Goal: Task Accomplishment & Management: Manage account settings

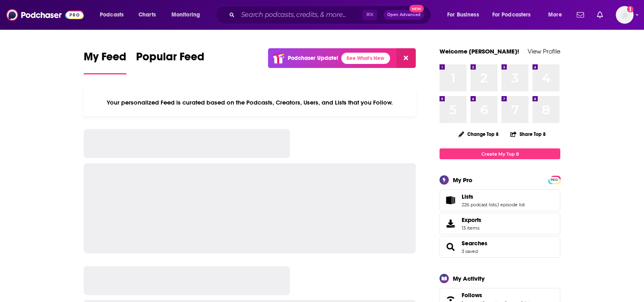
click at [261, 25] on div "Podcasts Charts Monitoring ⌘ K Open Advanced New For Business For Podcasters Mo…" at bounding box center [322, 15] width 644 height 30
click at [261, 15] on input "Search podcasts, credits, & more..." at bounding box center [300, 14] width 124 height 13
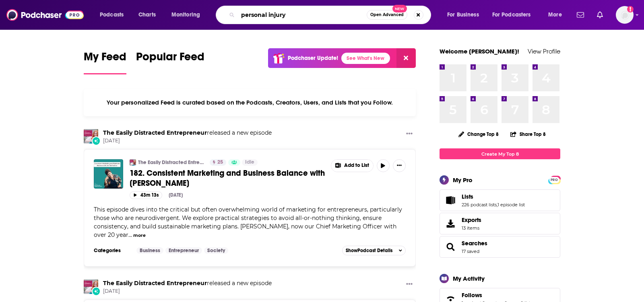
type input "personal injury"
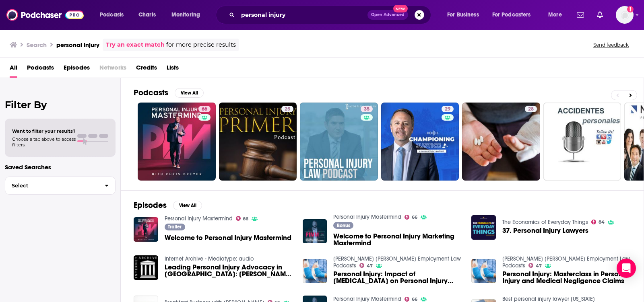
click at [35, 67] on span "Podcasts" at bounding box center [40, 69] width 27 height 16
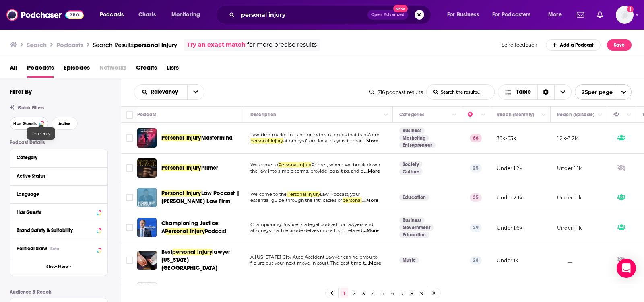
click at [34, 124] on span "Has Guests" at bounding box center [24, 124] width 23 height 4
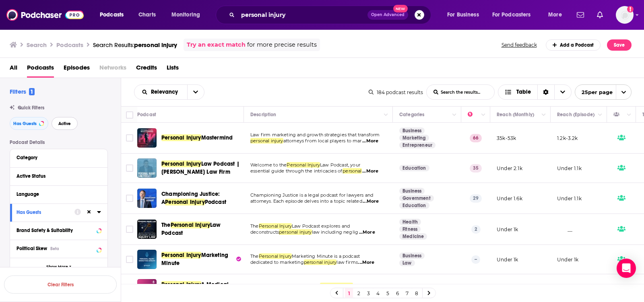
click at [67, 122] on span "Active" at bounding box center [64, 124] width 12 height 4
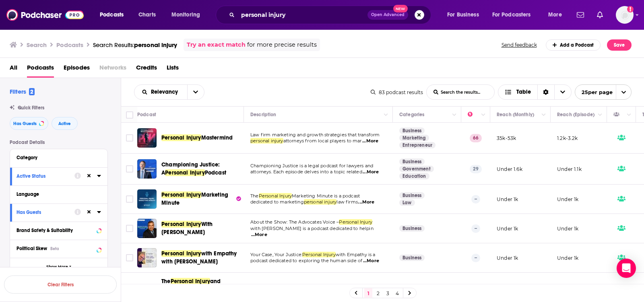
click at [373, 170] on span "...More" at bounding box center [371, 172] width 16 height 6
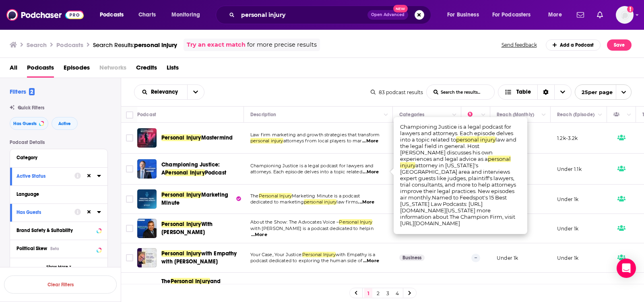
click at [266, 97] on div "Relevancy List Search Input Search the results... Table" at bounding box center [252, 92] width 237 height 15
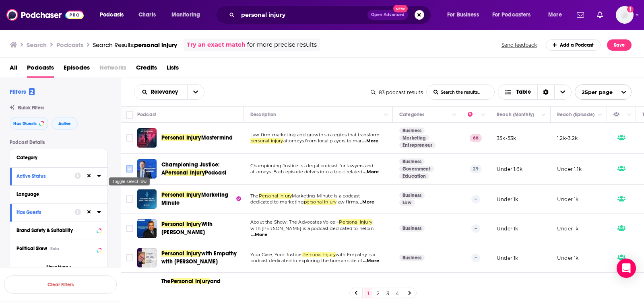
click at [128, 167] on input "Toggle select row" at bounding box center [129, 168] width 7 height 7
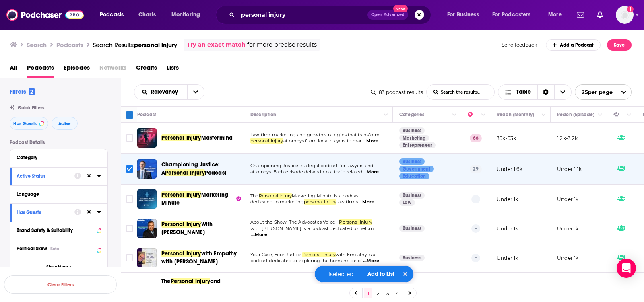
click at [383, 274] on button "Add to List" at bounding box center [381, 274] width 40 height 7
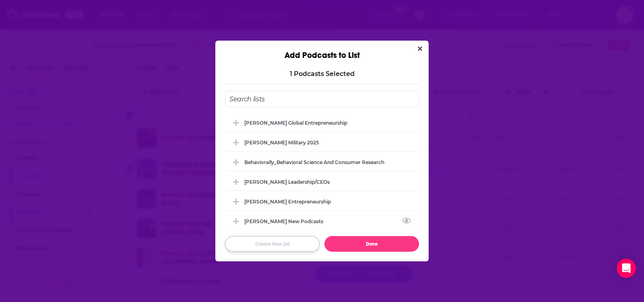
click at [264, 243] on button "Create New List" at bounding box center [272, 244] width 95 height 16
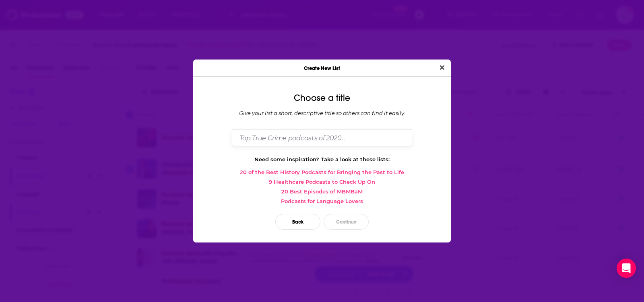
click at [311, 140] on input "Dialog" at bounding box center [322, 137] width 180 height 17
type input "[PERSON_NAME] legal mktng"
click at [352, 221] on button "Continue" at bounding box center [346, 222] width 45 height 16
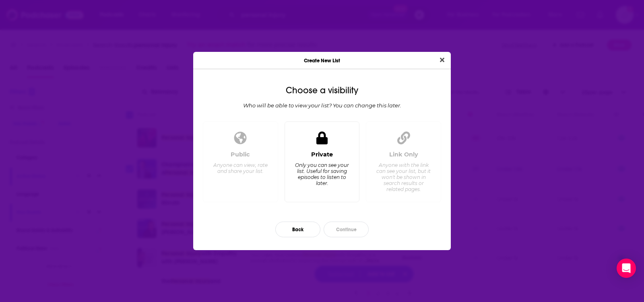
click at [334, 170] on div "Only you can see your list. Useful for saving episodes to listen to later." at bounding box center [321, 174] width 55 height 24
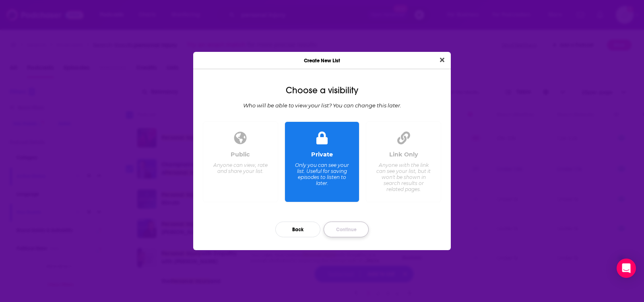
click at [351, 228] on button "Continue" at bounding box center [346, 230] width 45 height 16
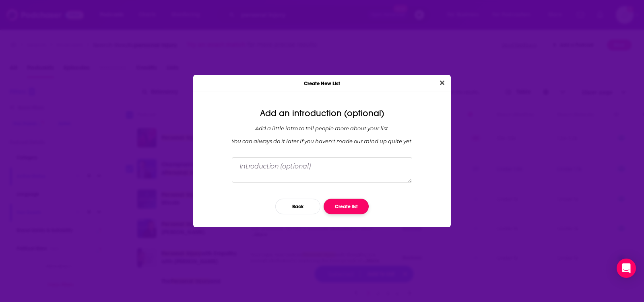
click at [346, 204] on button "Create list" at bounding box center [346, 207] width 45 height 16
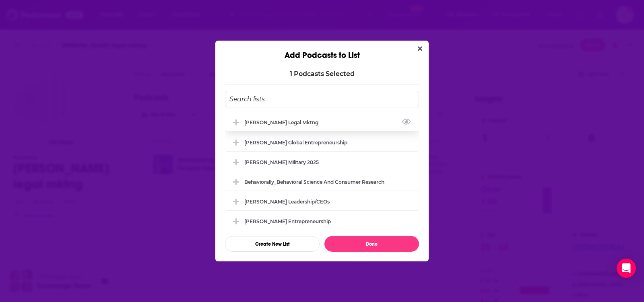
click at [356, 120] on div "[PERSON_NAME] legal mktng" at bounding box center [322, 122] width 194 height 18
click at [381, 247] on button "Done" at bounding box center [371, 244] width 95 height 16
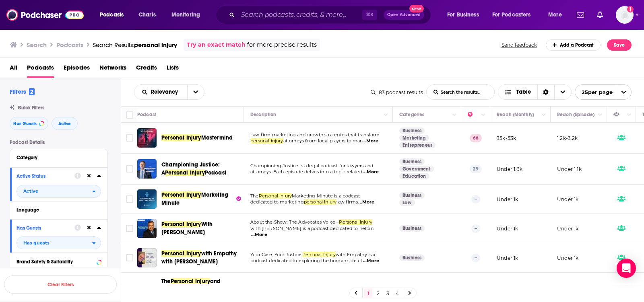
click at [372, 202] on span "...More" at bounding box center [366, 202] width 16 height 6
click at [130, 196] on input "Toggle select row" at bounding box center [129, 199] width 7 height 7
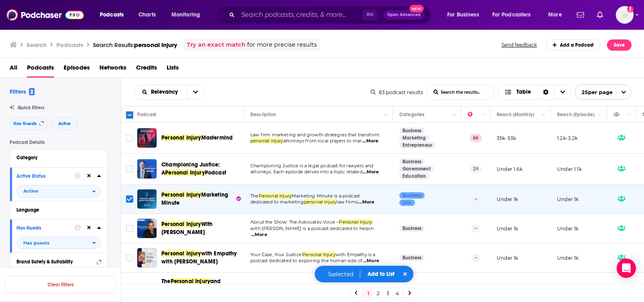
click at [388, 275] on button "Add to List" at bounding box center [381, 274] width 40 height 7
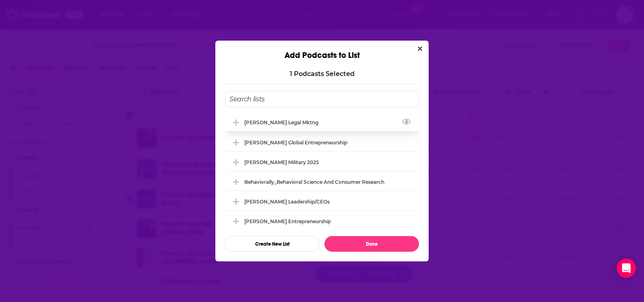
click at [329, 120] on div "[PERSON_NAME] legal mktng" at bounding box center [322, 122] width 194 height 18
click at [359, 243] on button "Done" at bounding box center [371, 244] width 95 height 16
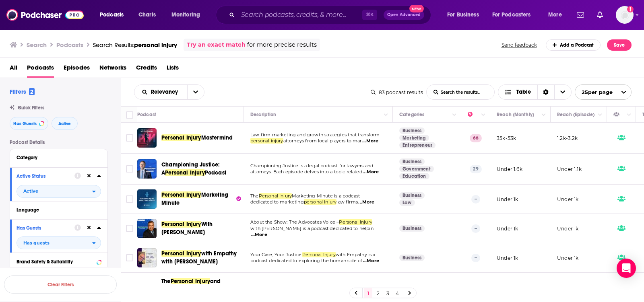
click at [267, 233] on span "...More" at bounding box center [259, 235] width 16 height 6
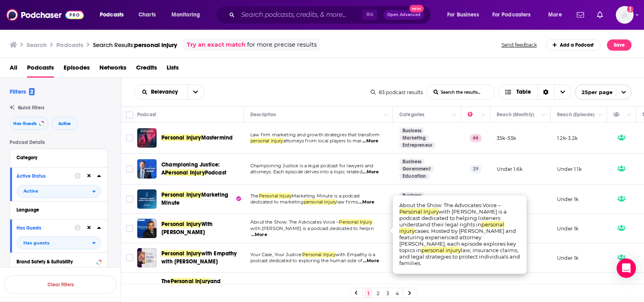
click at [267, 233] on span "...More" at bounding box center [259, 235] width 16 height 6
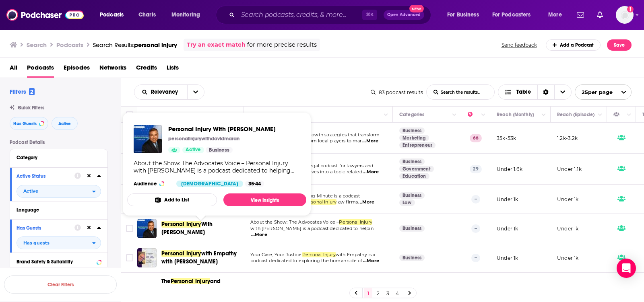
click at [196, 200] on button "Add to List" at bounding box center [172, 200] width 90 height 13
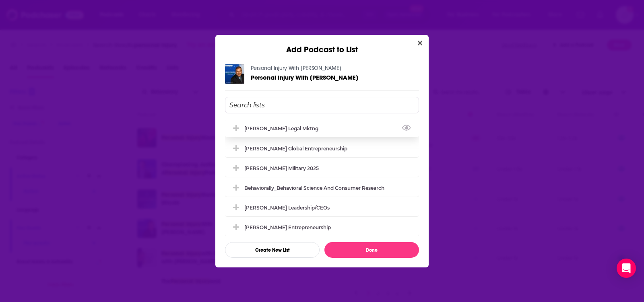
click at [268, 132] on div "[PERSON_NAME] legal mktng" at bounding box center [322, 129] width 194 height 18
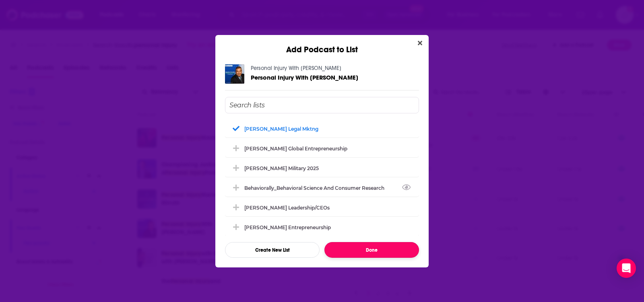
click at [391, 246] on button "Done" at bounding box center [371, 250] width 95 height 16
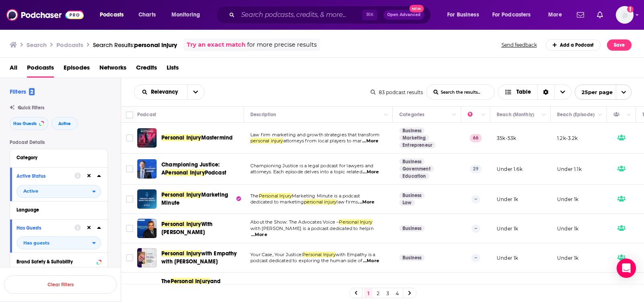
click at [372, 259] on span "...More" at bounding box center [371, 261] width 16 height 6
click at [325, 89] on div "Relevancy List Search Input Search the results... Table" at bounding box center [252, 92] width 237 height 15
click at [130, 256] on input "Toggle select row" at bounding box center [129, 257] width 7 height 7
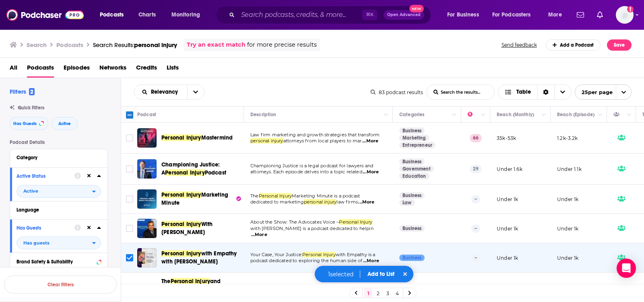
click at [388, 272] on button "Add to List" at bounding box center [381, 274] width 40 height 7
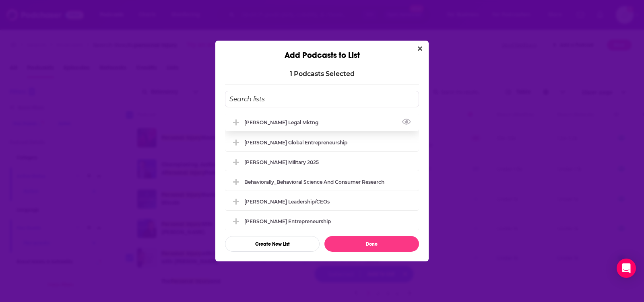
click at [310, 116] on div "[PERSON_NAME] legal mktng" at bounding box center [322, 122] width 194 height 18
click at [391, 236] on button "Done" at bounding box center [371, 244] width 95 height 16
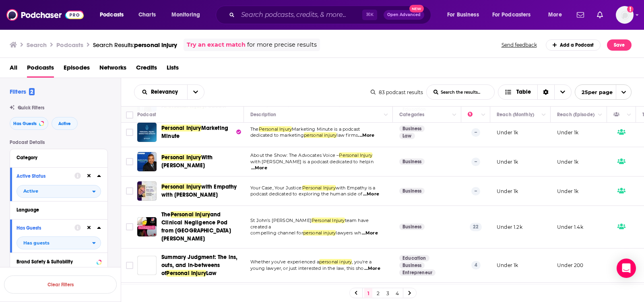
scroll to position [67, 0]
click at [370, 230] on span "...More" at bounding box center [370, 233] width 16 height 6
click at [130, 223] on input "Toggle select row" at bounding box center [129, 226] width 7 height 7
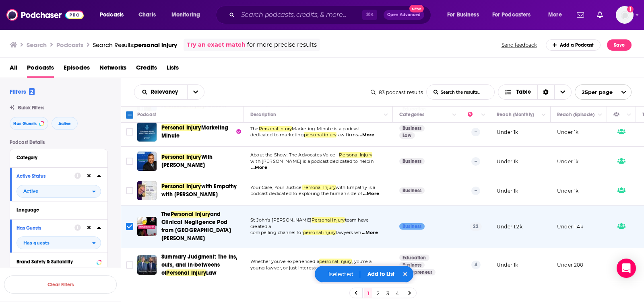
click at [386, 274] on button "Add to List" at bounding box center [381, 274] width 40 height 7
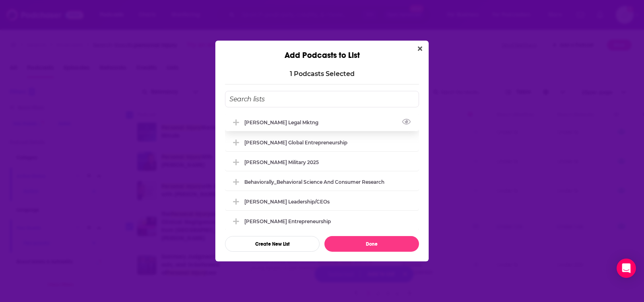
click at [336, 119] on div "[PERSON_NAME] legal mktng" at bounding box center [322, 122] width 194 height 18
click at [371, 243] on button "Done" at bounding box center [371, 244] width 95 height 16
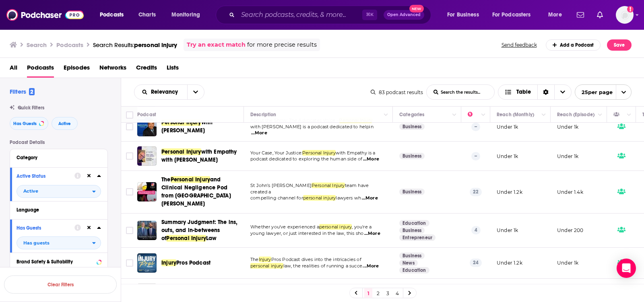
scroll to position [103, 0]
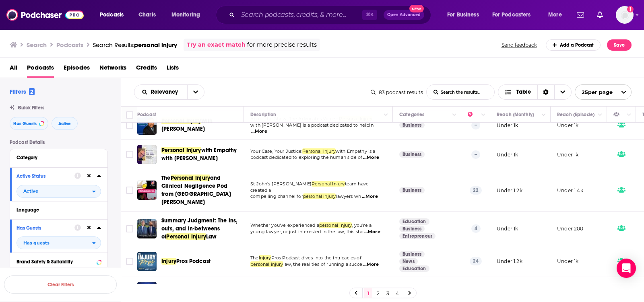
click at [378, 229] on span "...More" at bounding box center [372, 232] width 16 height 6
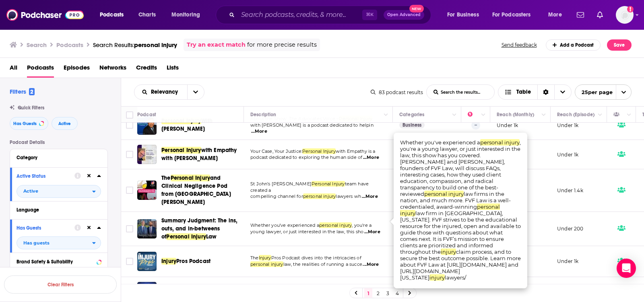
click at [268, 85] on div "Relevancy List Search Input Search the results... Table" at bounding box center [252, 92] width 237 height 15
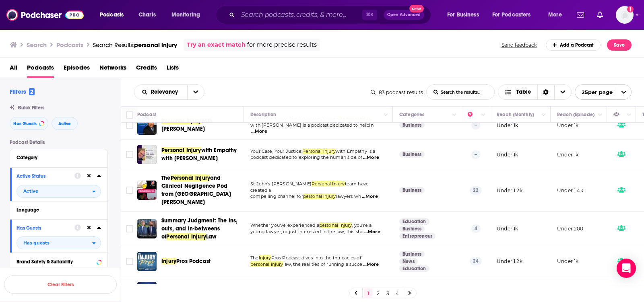
scroll to position [131, 0]
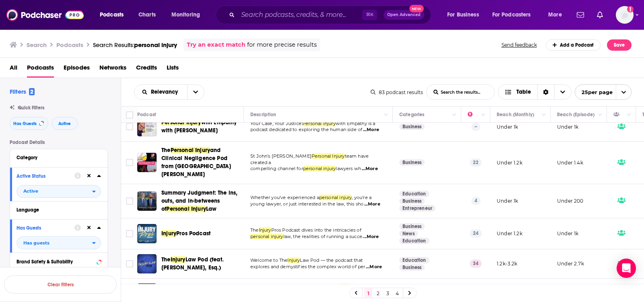
click at [386, 225] on td "The Injury Pros Podcast dives into the intricacies of personal injury law, the …" at bounding box center [318, 234] width 149 height 31
click at [376, 234] on span "...More" at bounding box center [371, 237] width 16 height 6
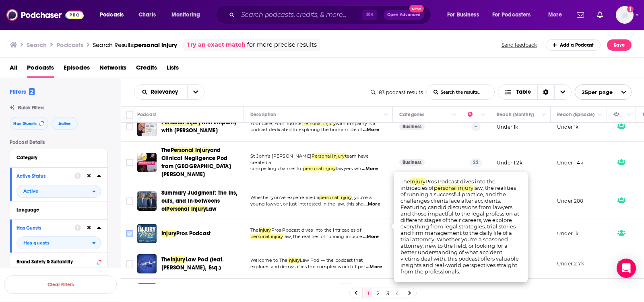
click at [126, 230] on input "Toggle select row" at bounding box center [129, 233] width 7 height 7
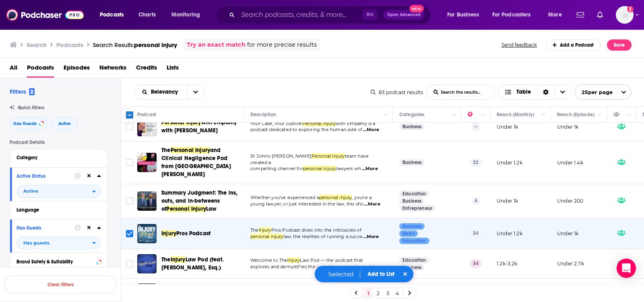
click at [373, 272] on button "Add to List" at bounding box center [381, 274] width 40 height 7
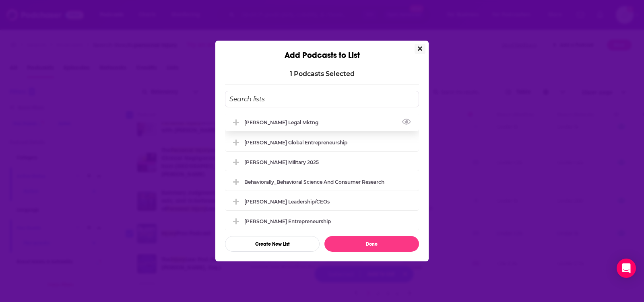
click at [338, 122] on div "[PERSON_NAME] legal mktng" at bounding box center [322, 122] width 194 height 18
click at [357, 245] on button "Done" at bounding box center [371, 244] width 95 height 16
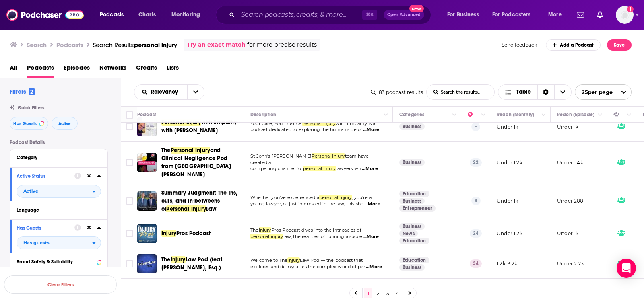
click at [377, 264] on span "...More" at bounding box center [374, 267] width 16 height 6
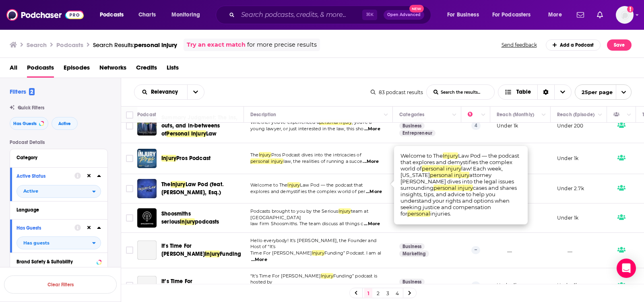
scroll to position [209, 0]
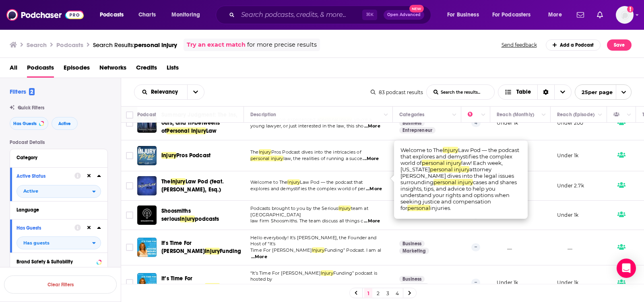
click at [267, 254] on span "...More" at bounding box center [259, 257] width 16 height 6
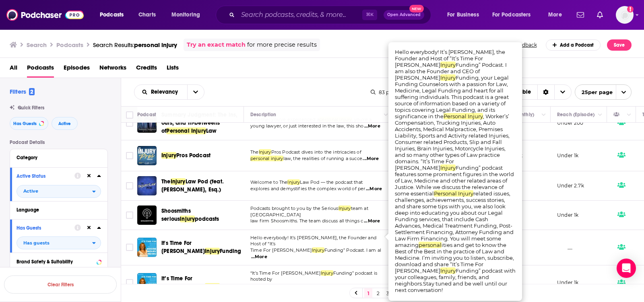
click at [306, 101] on div "Relevancy List Search Input Search the results... Table 83 podcast results List…" at bounding box center [382, 92] width 523 height 28
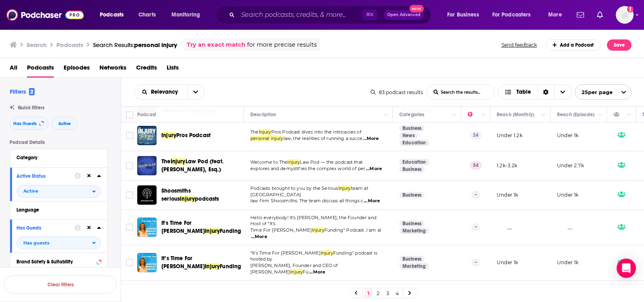
scroll to position [237, 0]
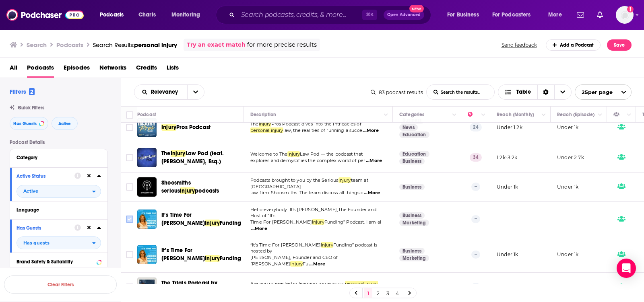
click at [125, 214] on icon "Toggle select row" at bounding box center [130, 219] width 10 height 10
click at [129, 216] on input "Toggle select row" at bounding box center [129, 219] width 7 height 7
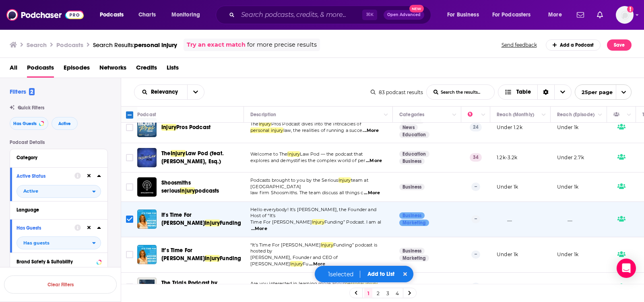
click at [373, 270] on div "1 selected Add to List" at bounding box center [364, 274] width 100 height 17
click at [375, 277] on button "Add to List" at bounding box center [381, 274] width 40 height 7
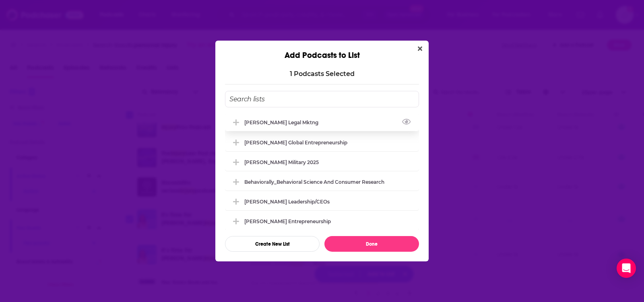
click at [327, 126] on div "[PERSON_NAME] legal mktng" at bounding box center [322, 122] width 194 height 18
click at [368, 243] on button "Done" at bounding box center [371, 244] width 95 height 16
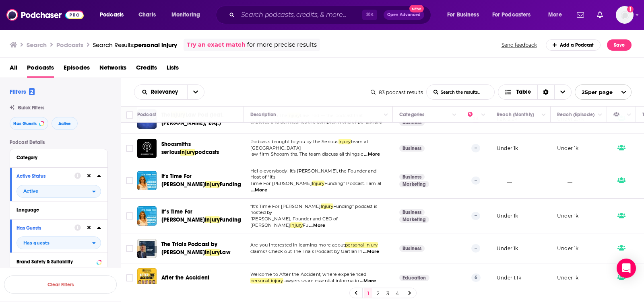
scroll to position [282, 0]
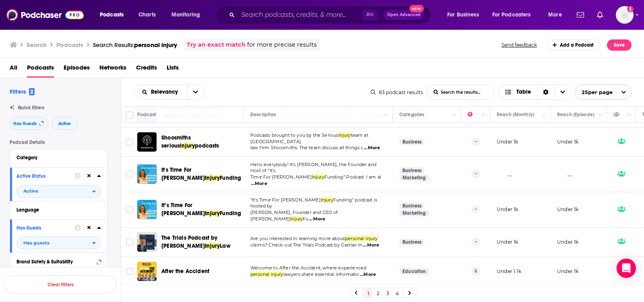
click at [375, 272] on span "...More" at bounding box center [368, 275] width 16 height 6
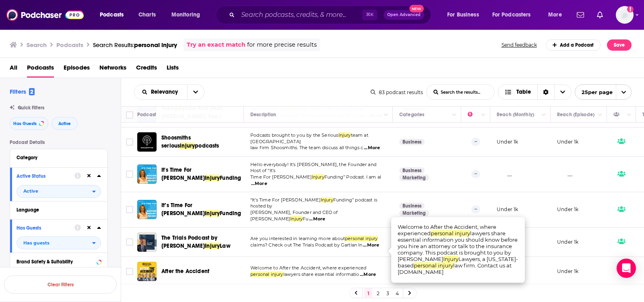
click at [124, 257] on td at bounding box center [129, 271] width 16 height 29
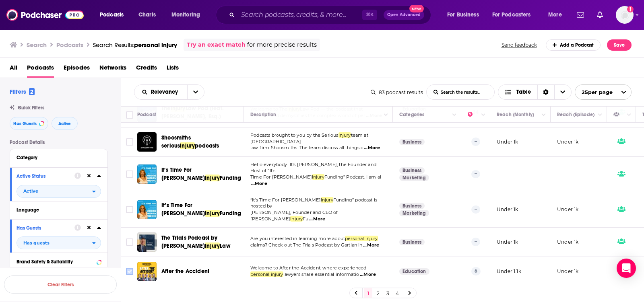
click at [130, 268] on input "Toggle select row" at bounding box center [129, 271] width 7 height 7
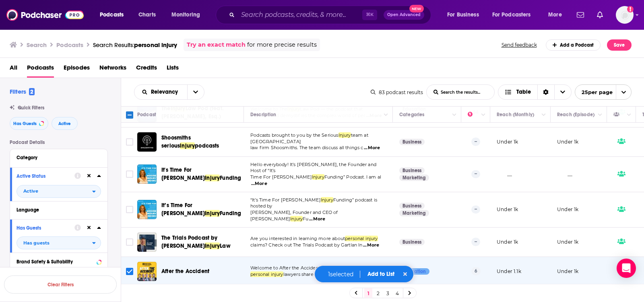
click at [381, 272] on button "Add to List" at bounding box center [381, 274] width 40 height 7
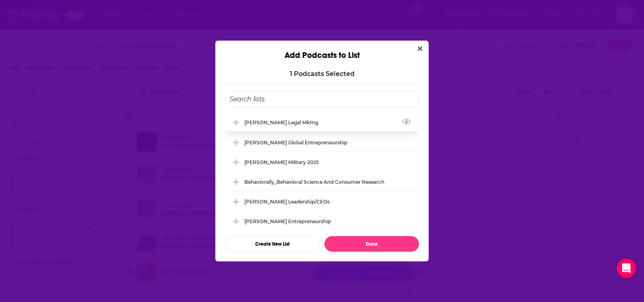
click at [311, 120] on div "[PERSON_NAME] legal mktng" at bounding box center [322, 122] width 194 height 18
click at [361, 241] on button "Done" at bounding box center [371, 244] width 95 height 16
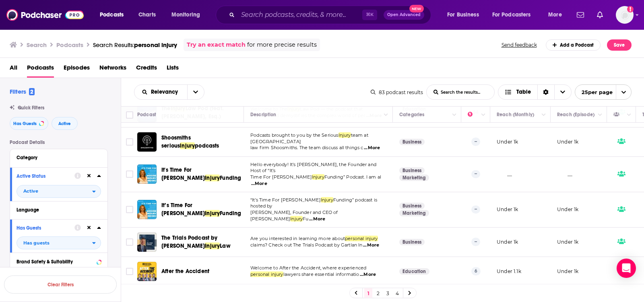
click at [379, 242] on span "...More" at bounding box center [371, 245] width 16 height 6
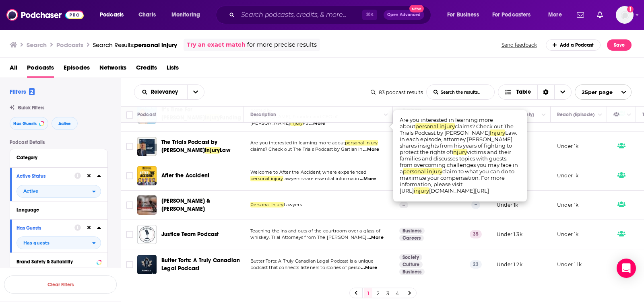
scroll to position [377, 0]
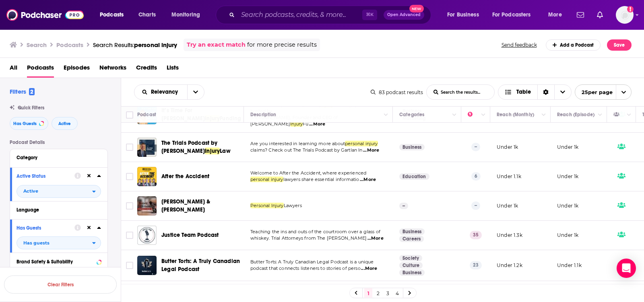
click at [326, 93] on div "Relevancy List Search Input Search the results... Table" at bounding box center [252, 92] width 237 height 15
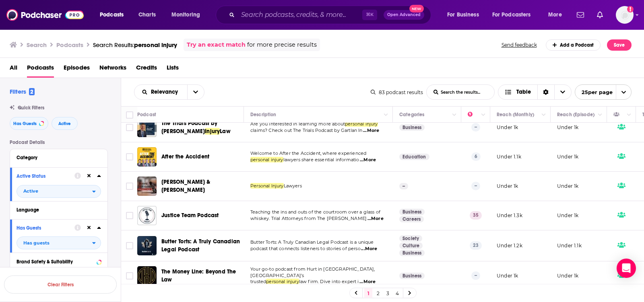
scroll to position [398, 0]
click at [376, 215] on span "...More" at bounding box center [375, 218] width 16 height 6
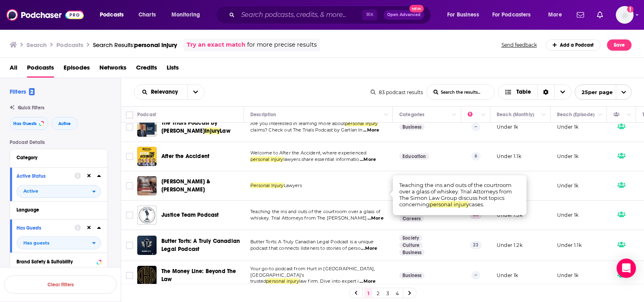
click at [376, 215] on span "...More" at bounding box center [375, 218] width 16 height 6
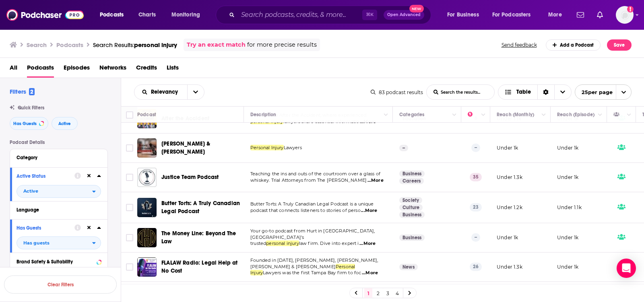
scroll to position [438, 0]
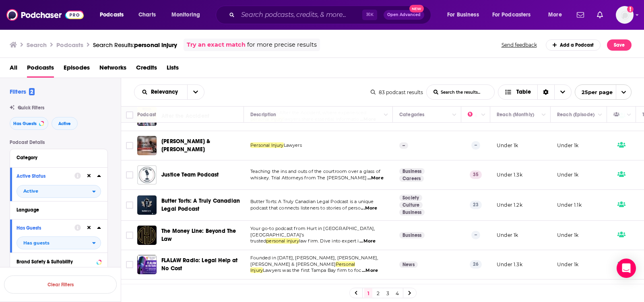
click at [369, 238] on span "...More" at bounding box center [367, 241] width 16 height 6
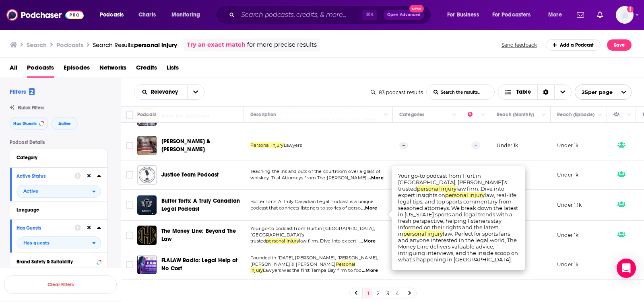
click at [332, 79] on div "Relevancy List Search Input Search the results... Table 83 podcast results List…" at bounding box center [382, 92] width 523 height 28
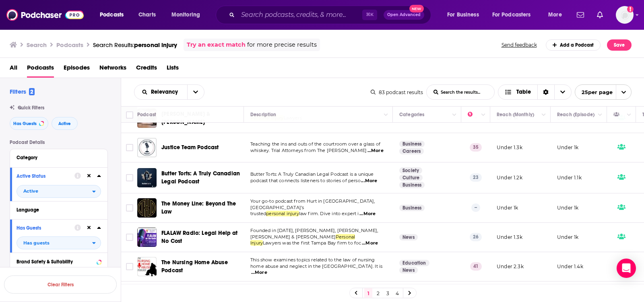
scroll to position [467, 0]
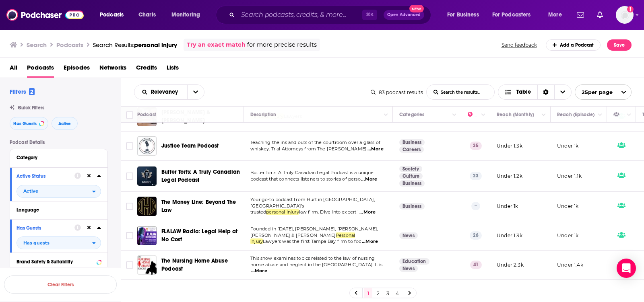
click at [375, 239] on span "...More" at bounding box center [370, 242] width 16 height 6
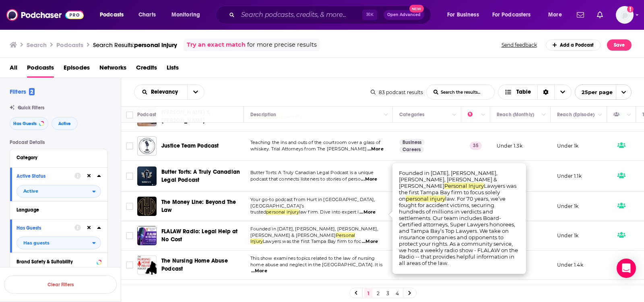
click at [375, 239] on span "...More" at bounding box center [370, 242] width 16 height 6
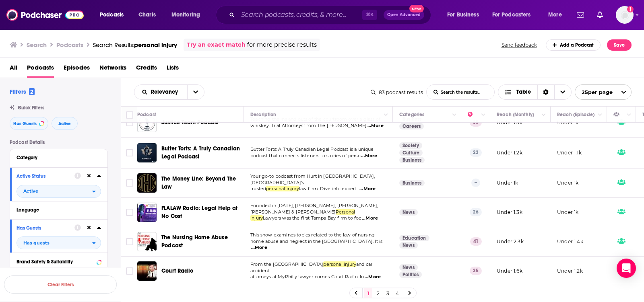
scroll to position [502, 0]
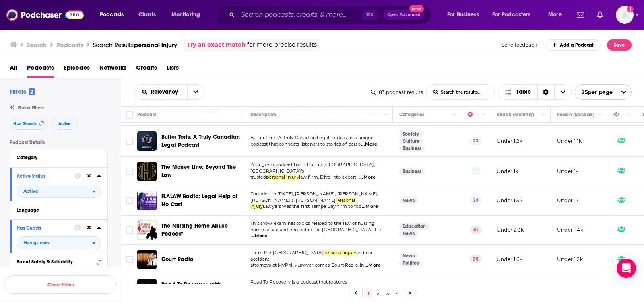
click at [373, 262] on span "...More" at bounding box center [373, 265] width 16 height 6
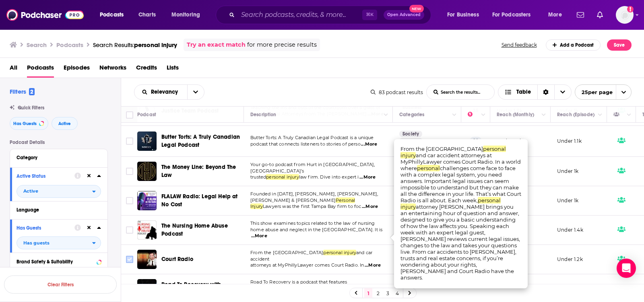
click at [128, 256] on input "Toggle select row" at bounding box center [129, 259] width 7 height 7
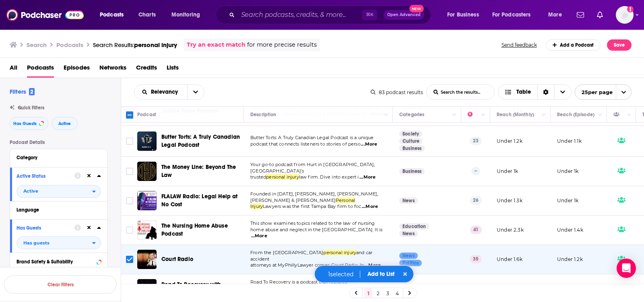
click at [376, 274] on button "Add to List" at bounding box center [381, 274] width 40 height 7
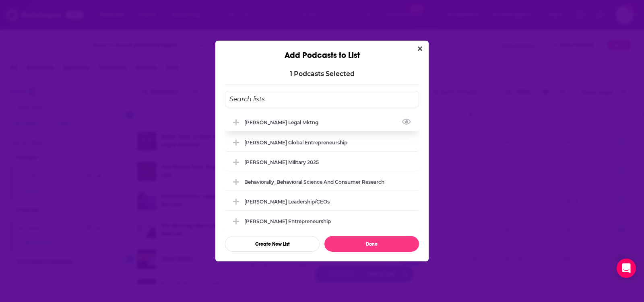
click at [332, 114] on div "[PERSON_NAME] legal mktng" at bounding box center [322, 122] width 194 height 18
click at [355, 246] on button "Done" at bounding box center [371, 244] width 95 height 16
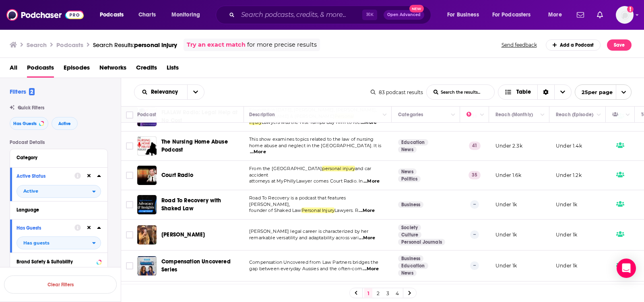
scroll to position [587, 1]
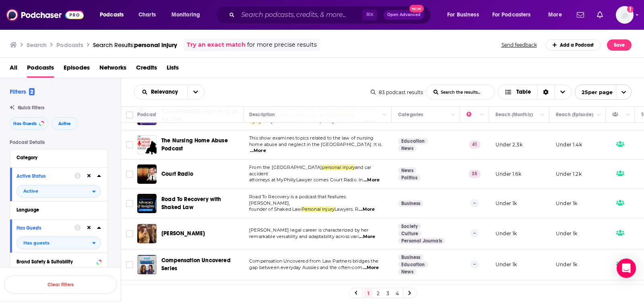
click at [371, 299] on span "...More" at bounding box center [370, 302] width 16 height 6
click at [374, 291] on link "2" at bounding box center [378, 294] width 8 height 10
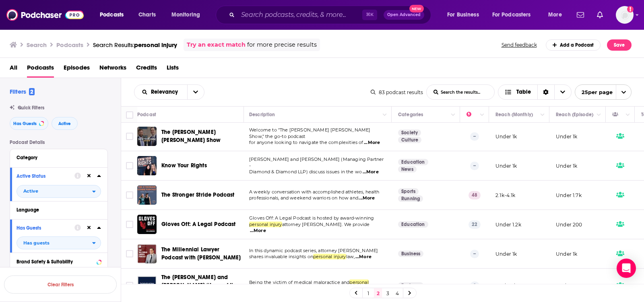
scroll to position [0, 1]
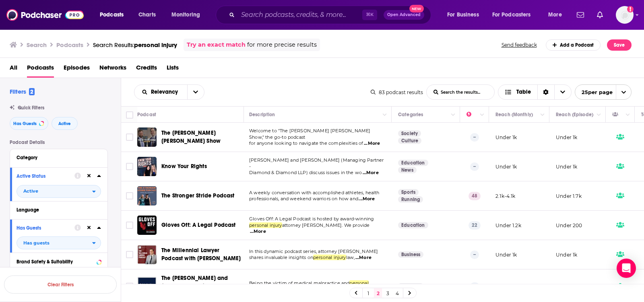
click at [375, 142] on span "...More" at bounding box center [372, 143] width 16 height 6
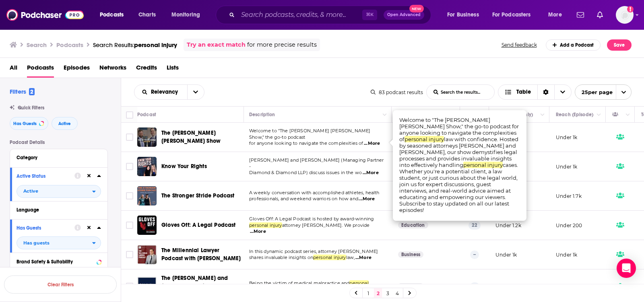
click at [375, 143] on span "...More" at bounding box center [372, 143] width 16 height 6
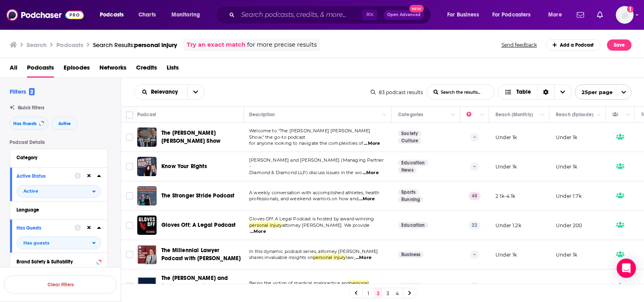
click at [376, 170] on span "...More" at bounding box center [371, 173] width 16 height 6
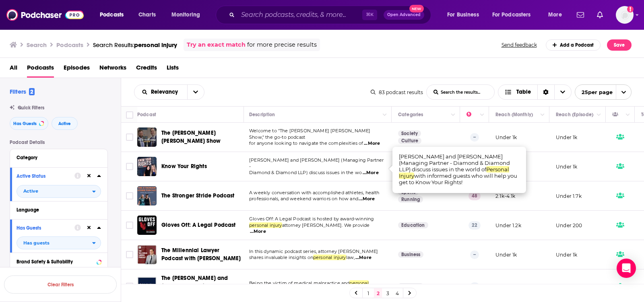
click at [376, 170] on span "...More" at bounding box center [371, 173] width 16 height 6
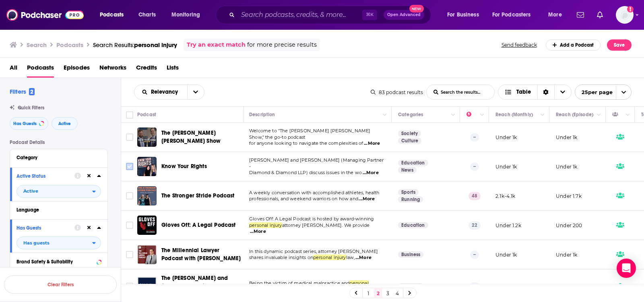
click at [127, 167] on input "Toggle select row" at bounding box center [129, 166] width 7 height 7
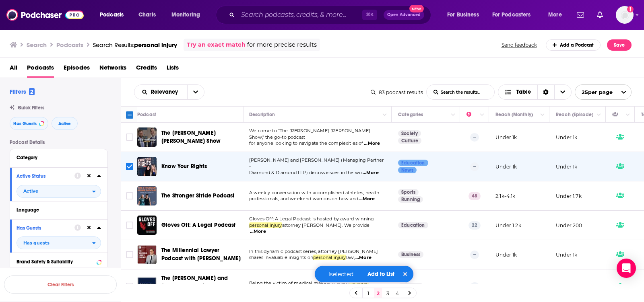
click at [126, 165] on input "Toggle select row" at bounding box center [129, 166] width 7 height 7
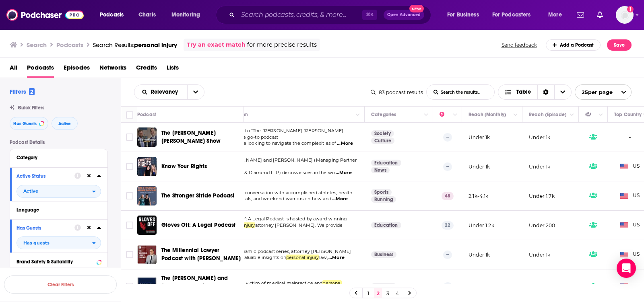
scroll to position [0, 0]
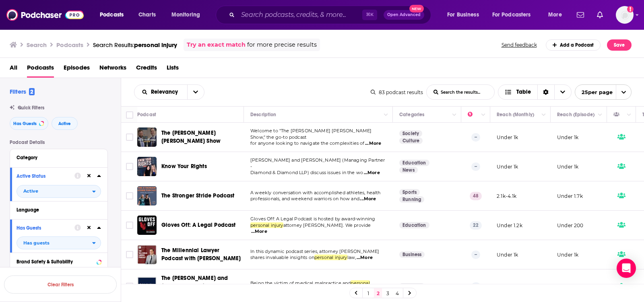
click at [373, 200] on span "...More" at bounding box center [368, 199] width 16 height 6
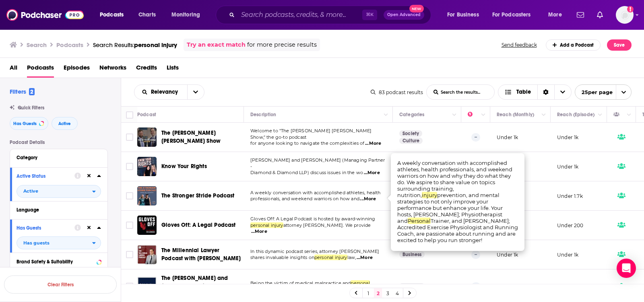
click at [373, 200] on span "...More" at bounding box center [368, 199] width 16 height 6
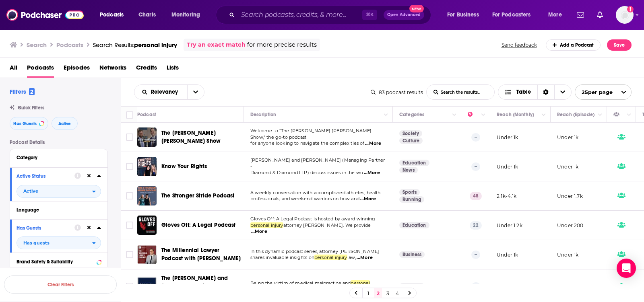
click at [267, 229] on span "...More" at bounding box center [259, 232] width 16 height 6
click at [128, 168] on input "Toggle select row" at bounding box center [129, 166] width 7 height 7
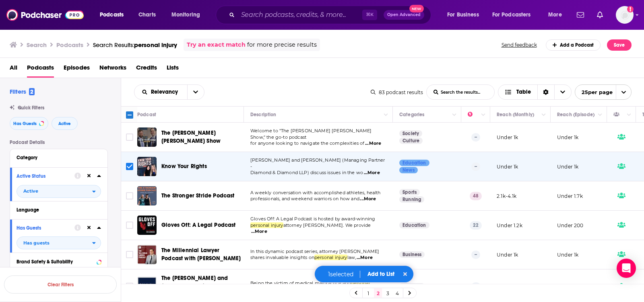
click at [387, 272] on button "Add to List" at bounding box center [381, 274] width 40 height 7
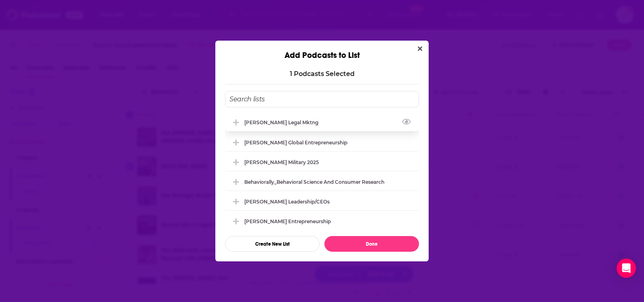
click at [311, 122] on div "[PERSON_NAME] legal mktng" at bounding box center [322, 122] width 194 height 18
click at [351, 246] on button "Done" at bounding box center [371, 244] width 95 height 16
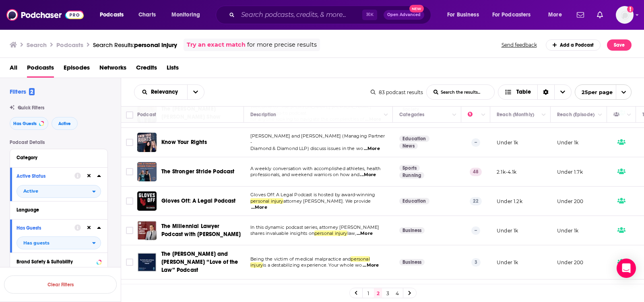
scroll to position [25, 0]
click at [373, 233] on span "...More" at bounding box center [365, 233] width 16 height 6
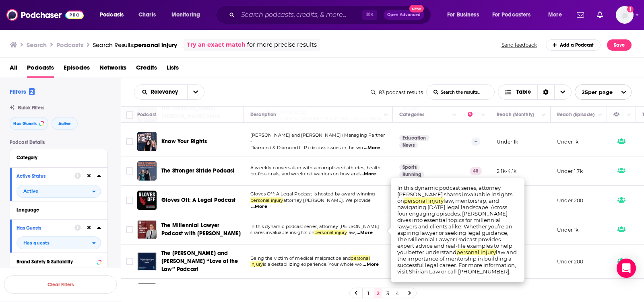
click at [373, 233] on span "...More" at bounding box center [365, 233] width 16 height 6
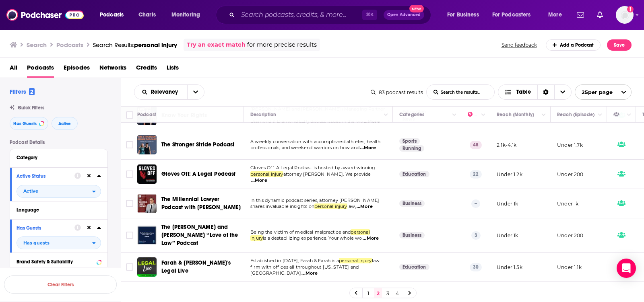
scroll to position [52, 0]
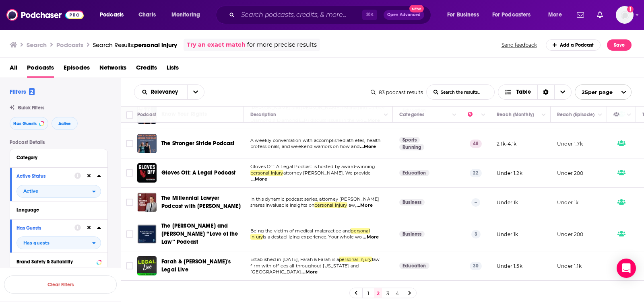
click at [375, 234] on span "...More" at bounding box center [371, 237] width 16 height 6
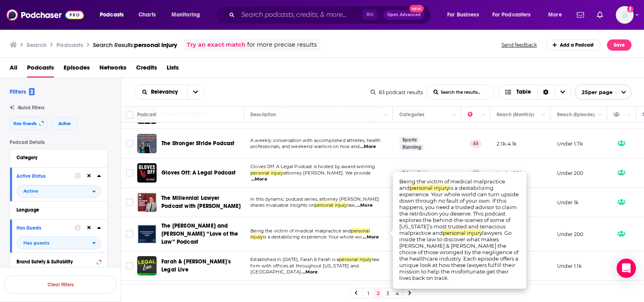
click at [375, 234] on span "...More" at bounding box center [371, 237] width 16 height 6
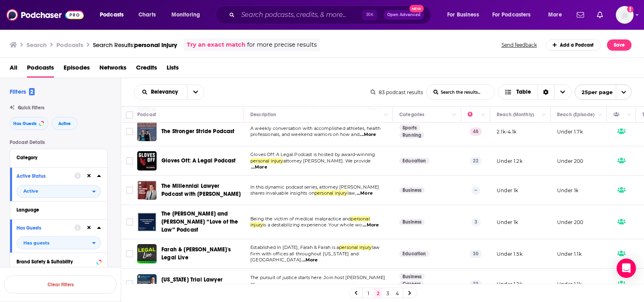
scroll to position [67, 0]
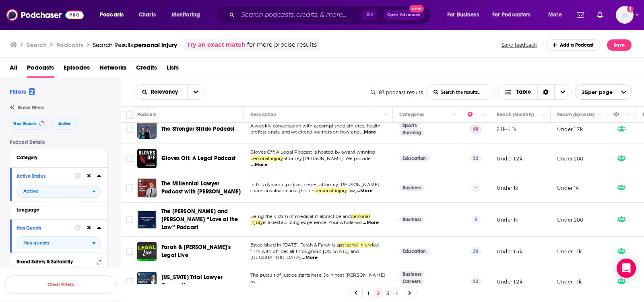
click at [376, 220] on span "...More" at bounding box center [371, 223] width 16 height 6
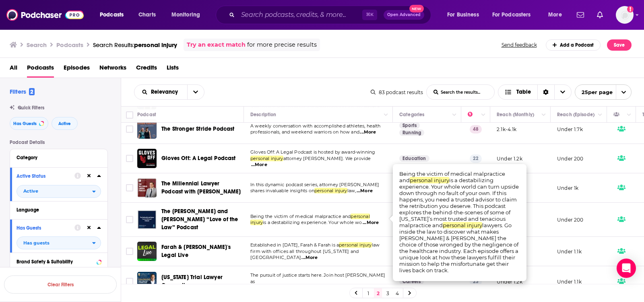
click at [376, 220] on span "...More" at bounding box center [371, 223] width 16 height 6
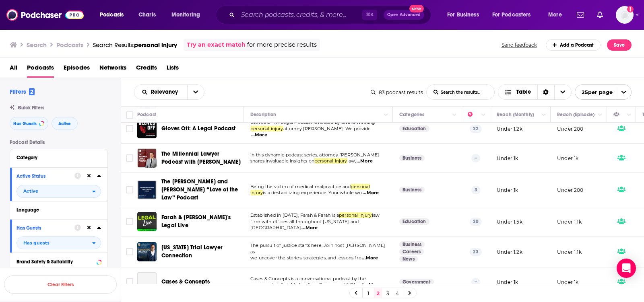
scroll to position [98, 0]
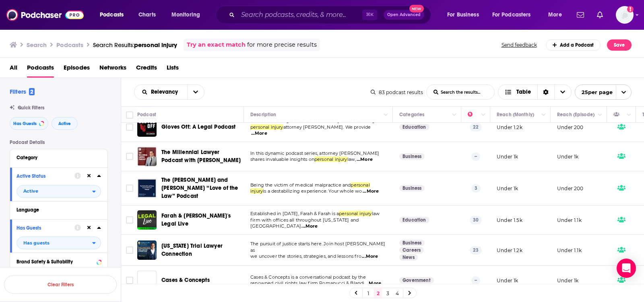
click at [317, 223] on span "...More" at bounding box center [309, 226] width 16 height 6
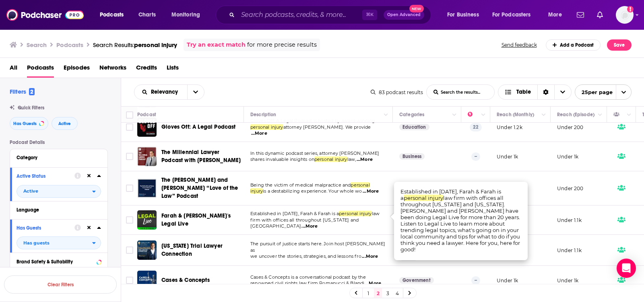
click at [317, 223] on span "...More" at bounding box center [309, 226] width 16 height 6
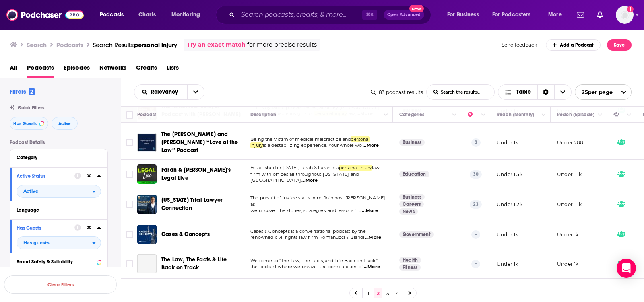
scroll to position [145, 0]
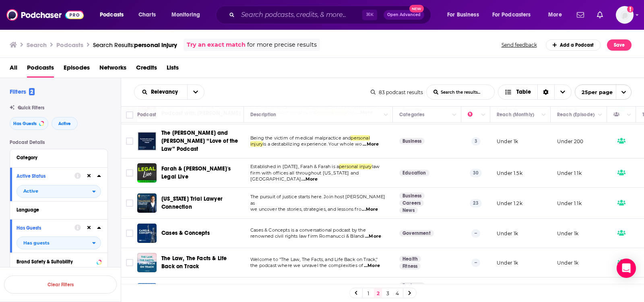
click at [374, 233] on span "...More" at bounding box center [373, 236] width 16 height 6
click at [128, 230] on input "Toggle select row" at bounding box center [129, 233] width 7 height 7
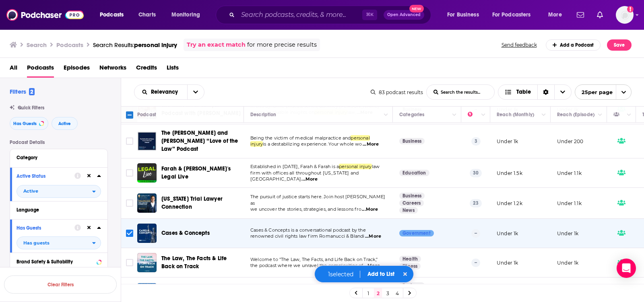
click at [376, 273] on button "Add to List" at bounding box center [381, 274] width 40 height 7
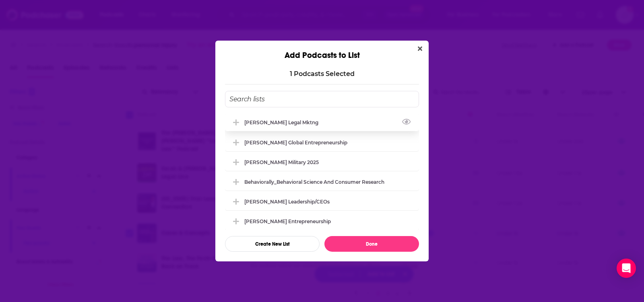
click at [321, 125] on div "[PERSON_NAME] legal mktng" at bounding box center [322, 122] width 194 height 18
click at [388, 250] on button "Done" at bounding box center [371, 244] width 95 height 16
